Goal: Transaction & Acquisition: Purchase product/service

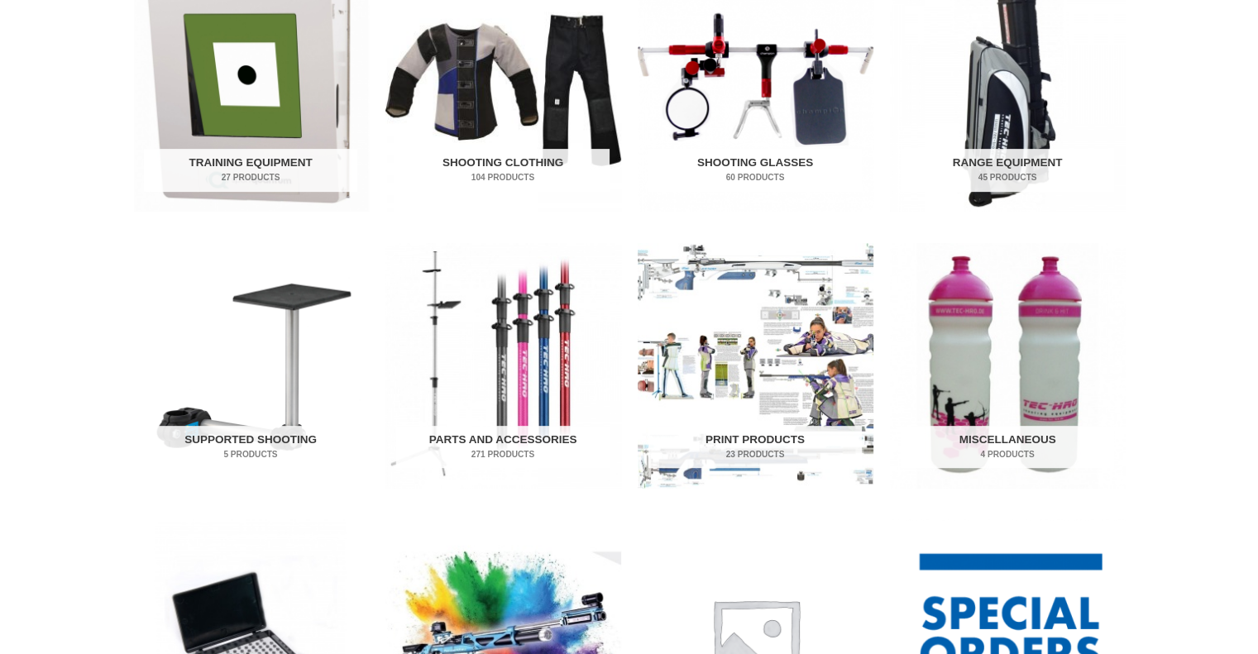
scroll to position [662, 0]
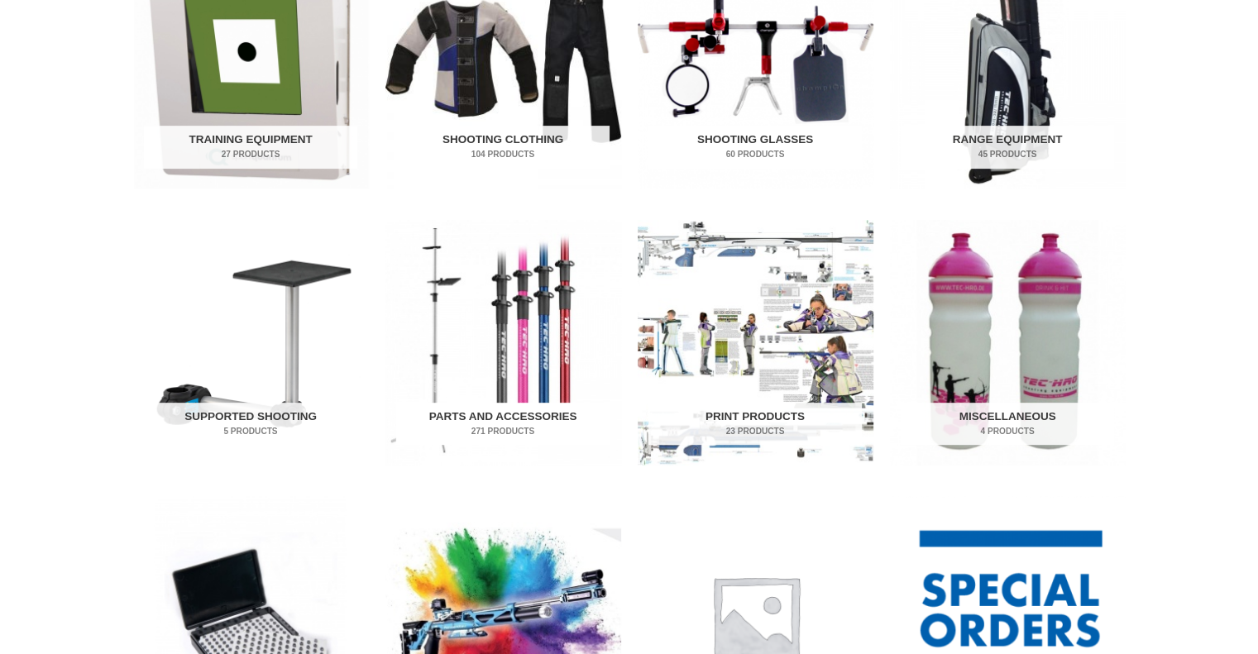
click at [552, 366] on img "Visit product category Parts and Accessories" at bounding box center [503, 343] width 236 height 246
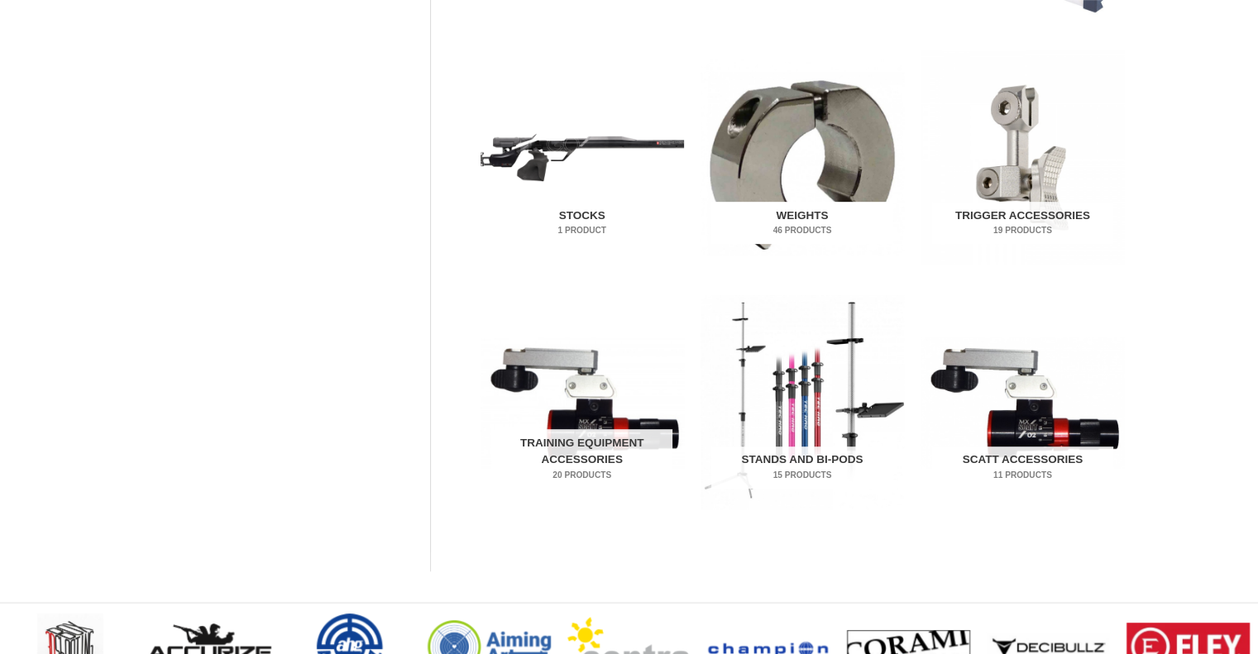
scroll to position [910, 0]
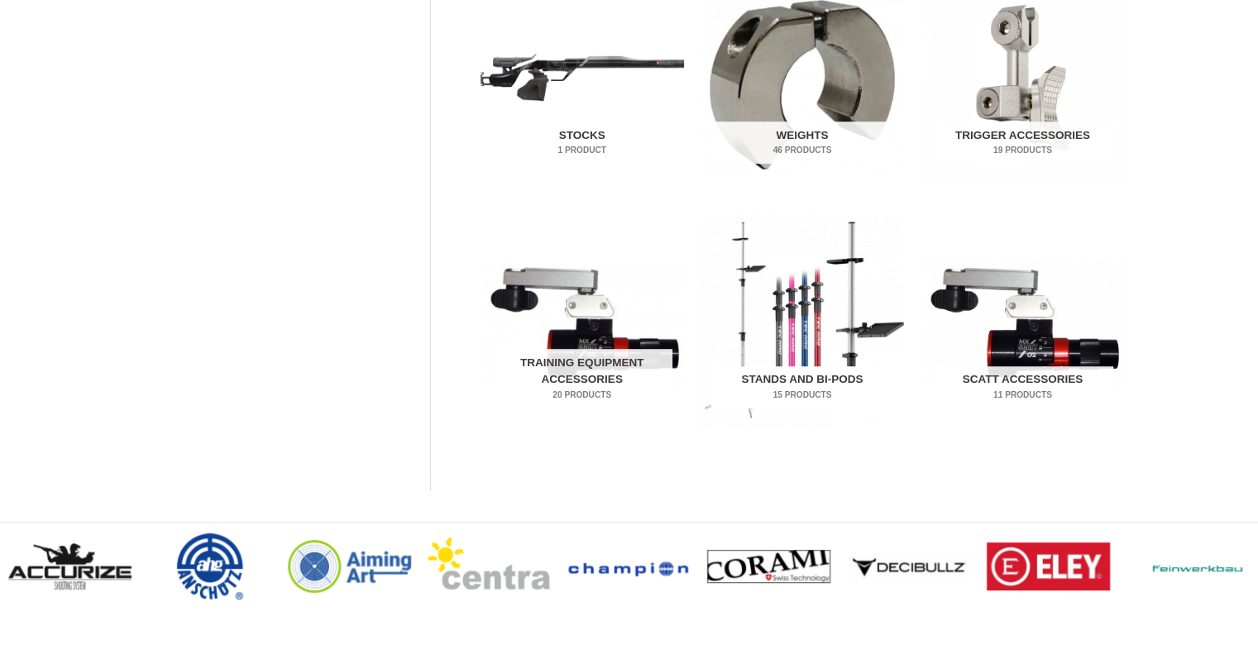
click at [811, 352] on img "Visit product category Stands and Bi-pods" at bounding box center [801, 321] width 203 height 213
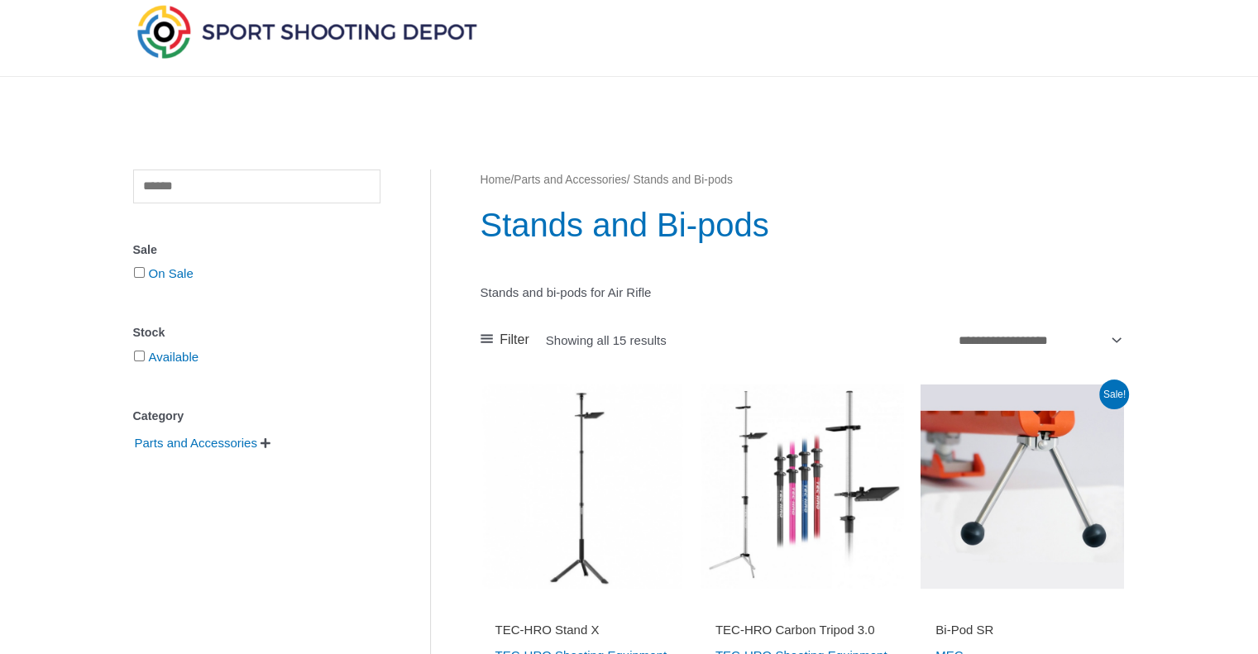
scroll to position [248, 0]
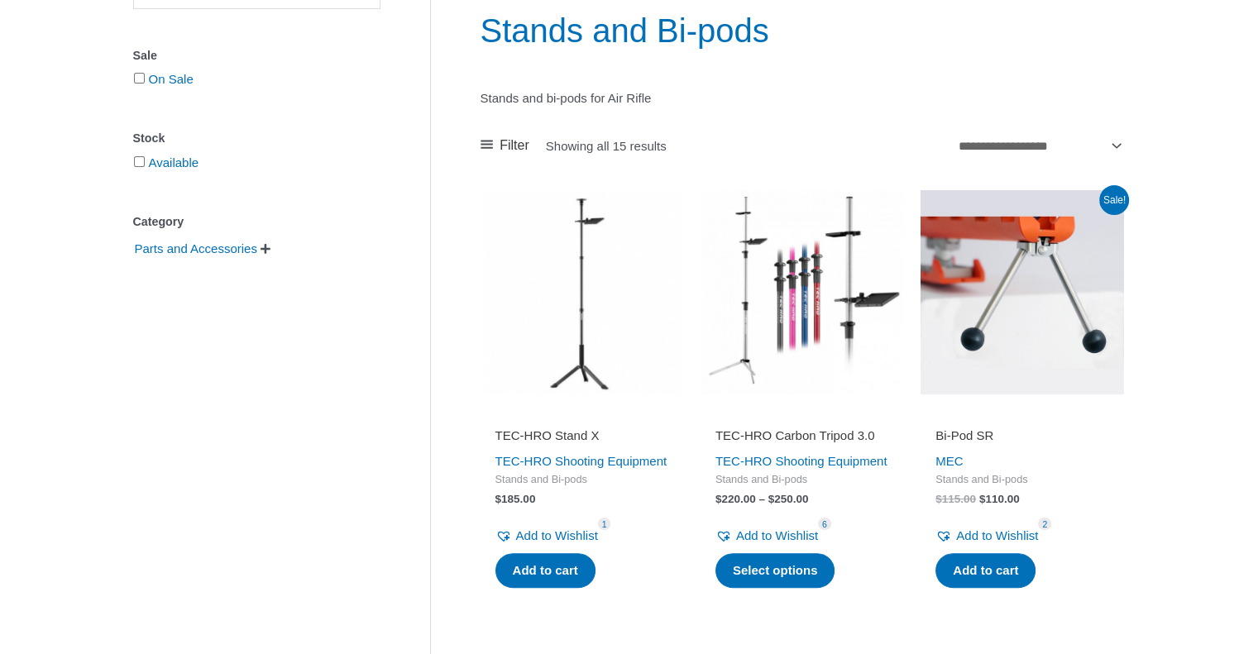
click at [783, 323] on img at bounding box center [801, 291] width 203 height 203
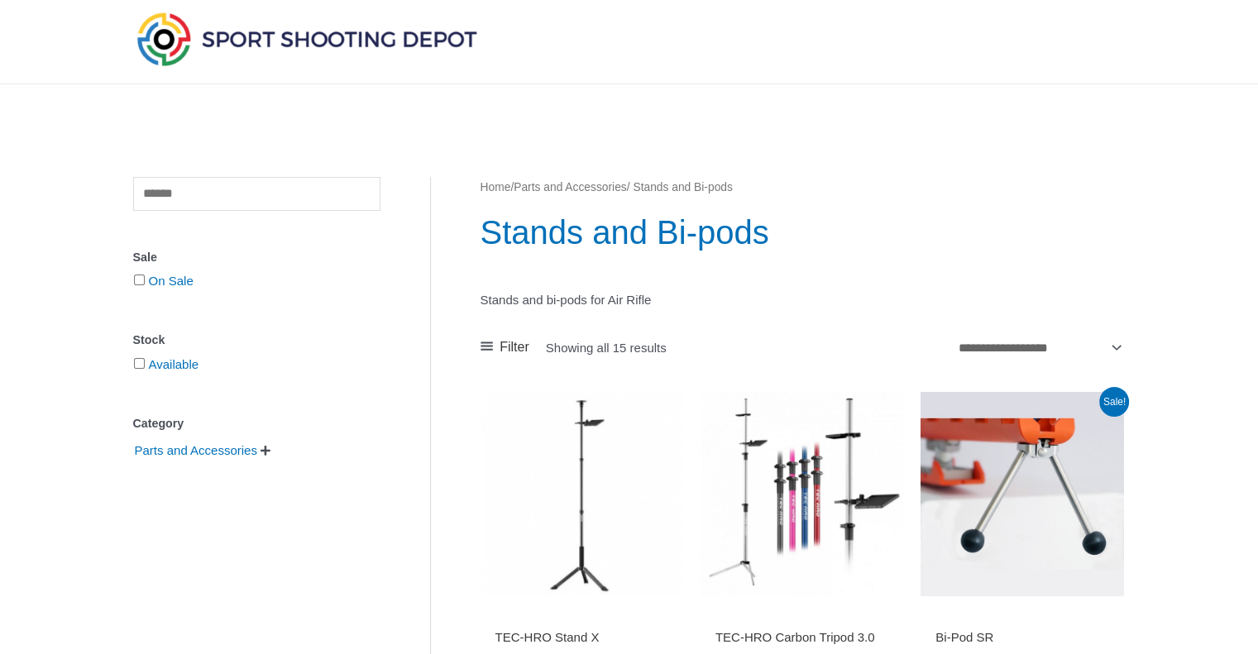
scroll to position [0, 0]
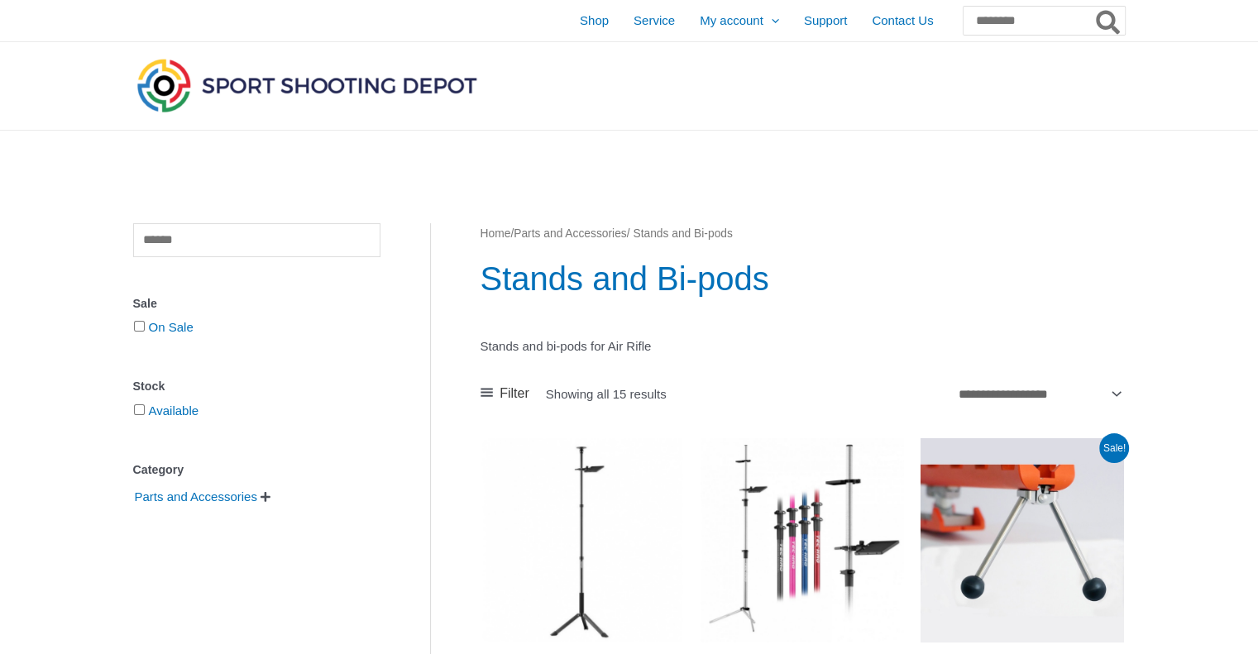
click at [270, 86] on img at bounding box center [306, 85] width 347 height 61
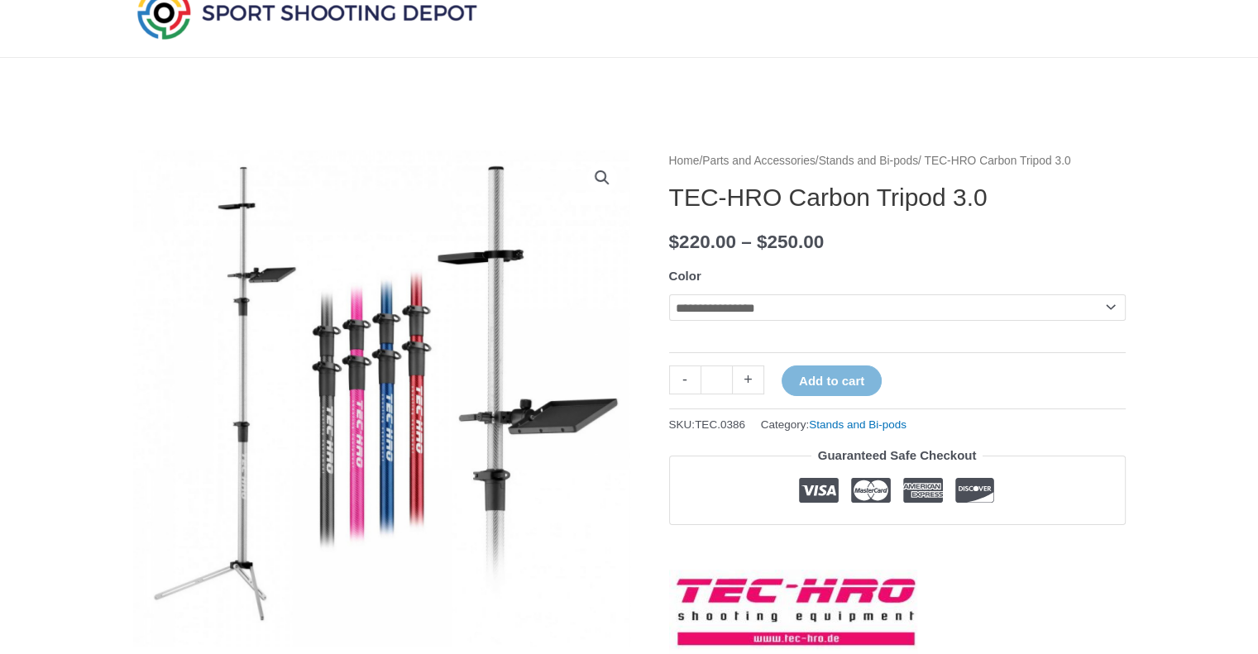
scroll to position [165, 0]
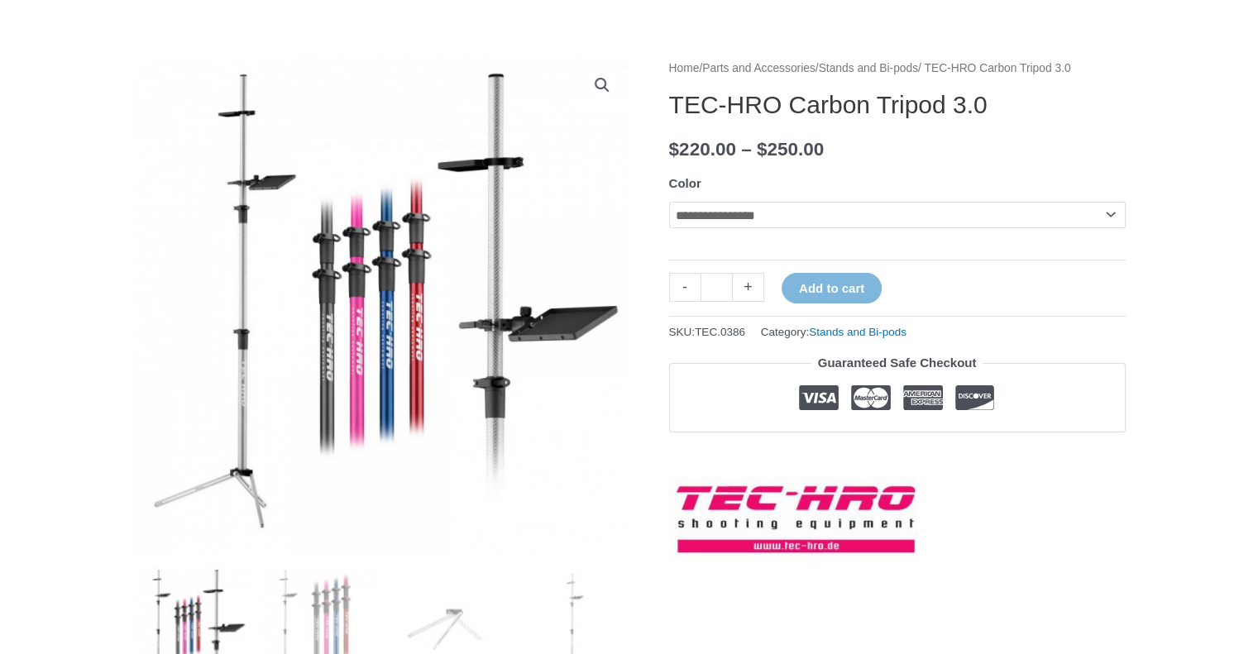
click at [1110, 228] on select "**********" at bounding box center [897, 215] width 456 height 26
select select "******"
click at [669, 222] on select "**********" at bounding box center [897, 215] width 456 height 26
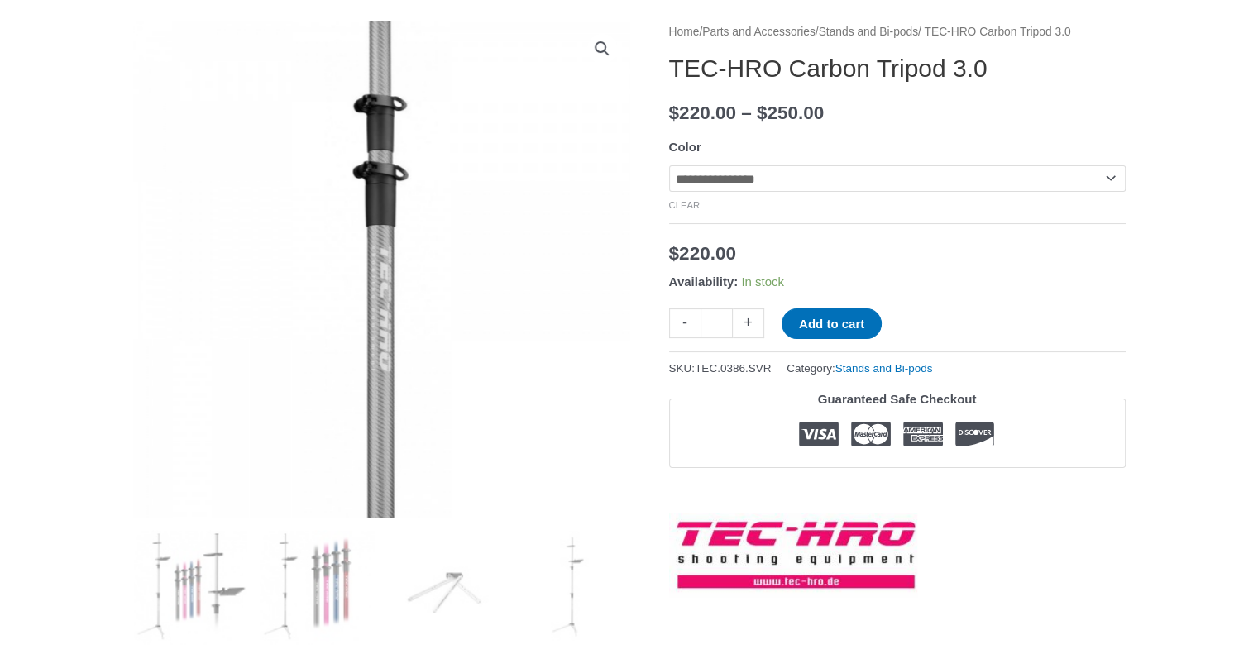
scroll to position [0, 0]
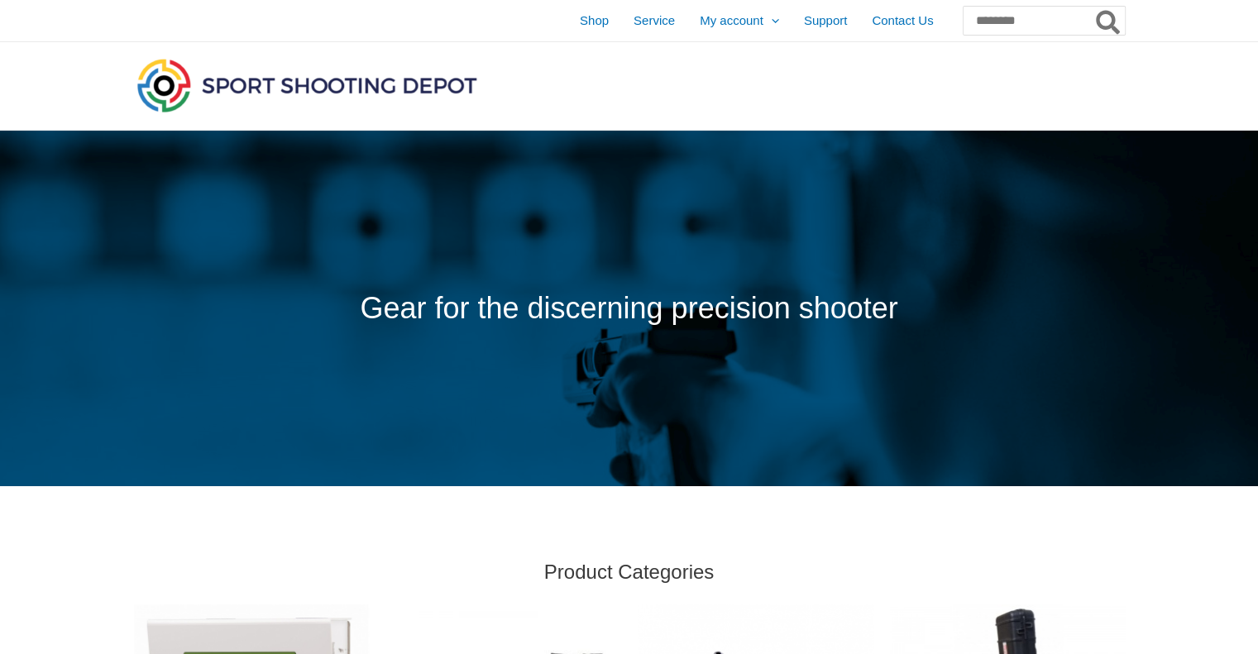
click at [325, 85] on img at bounding box center [306, 85] width 347 height 61
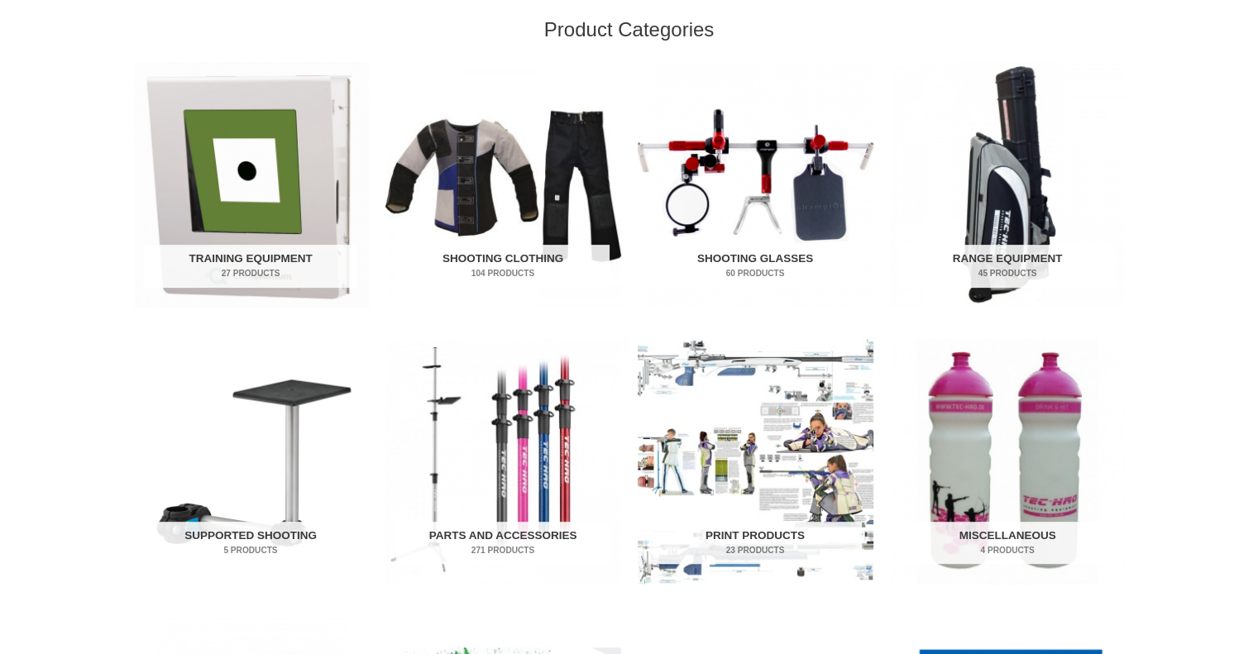
scroll to position [662, 0]
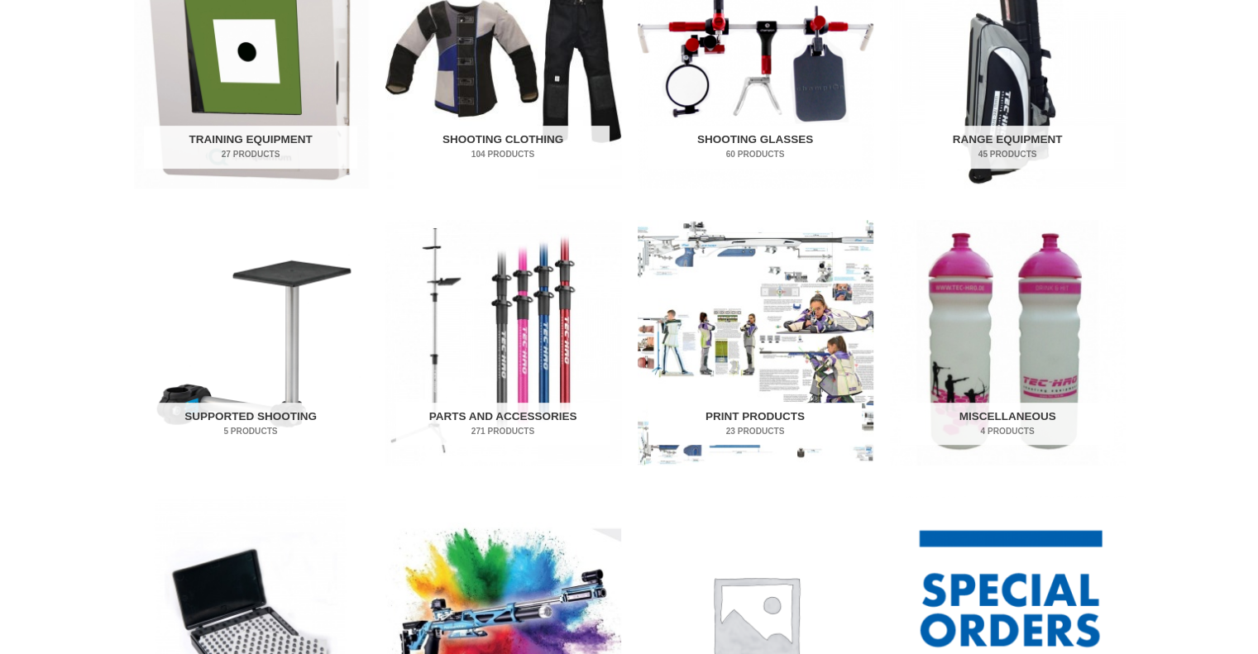
click at [741, 336] on img "Visit product category Print Products" at bounding box center [756, 343] width 236 height 246
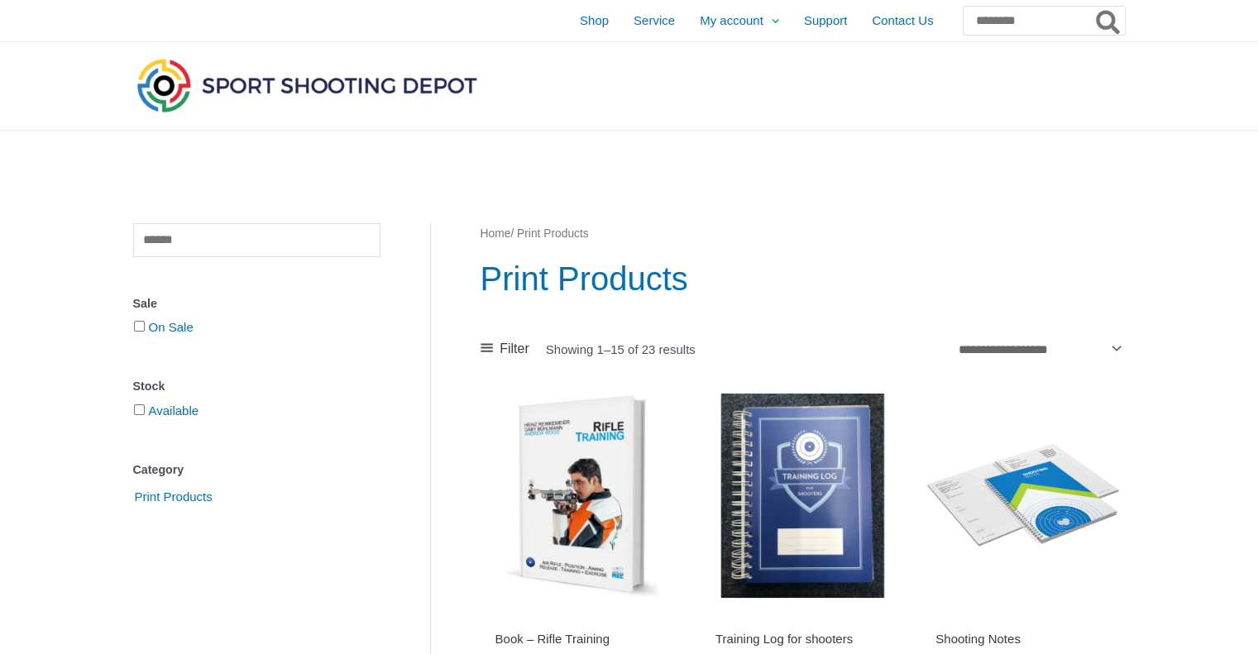
click at [257, 84] on img at bounding box center [306, 85] width 347 height 61
